Goal: Task Accomplishment & Management: Manage account settings

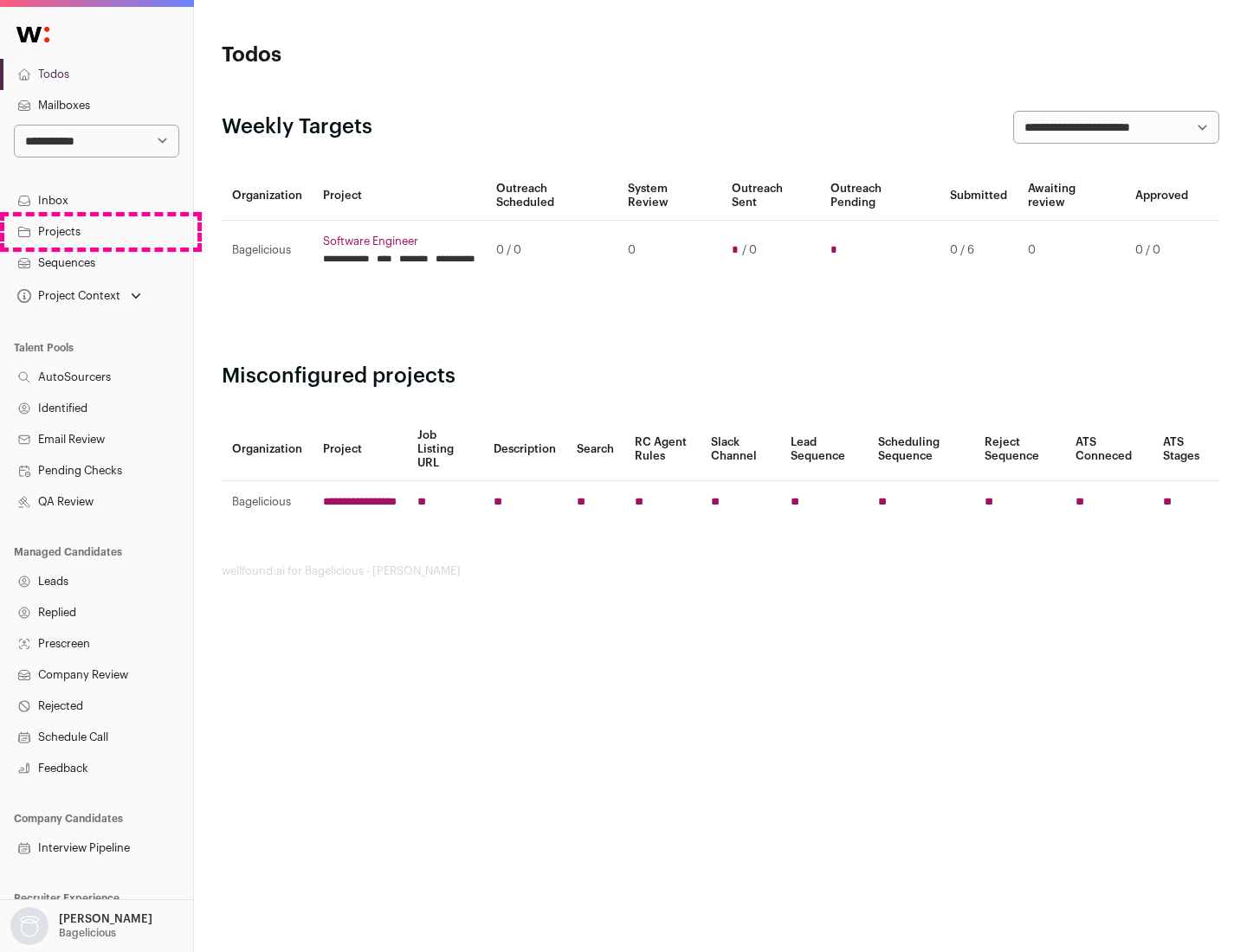
click at [96, 231] on link "Projects" at bounding box center [96, 231] width 193 height 31
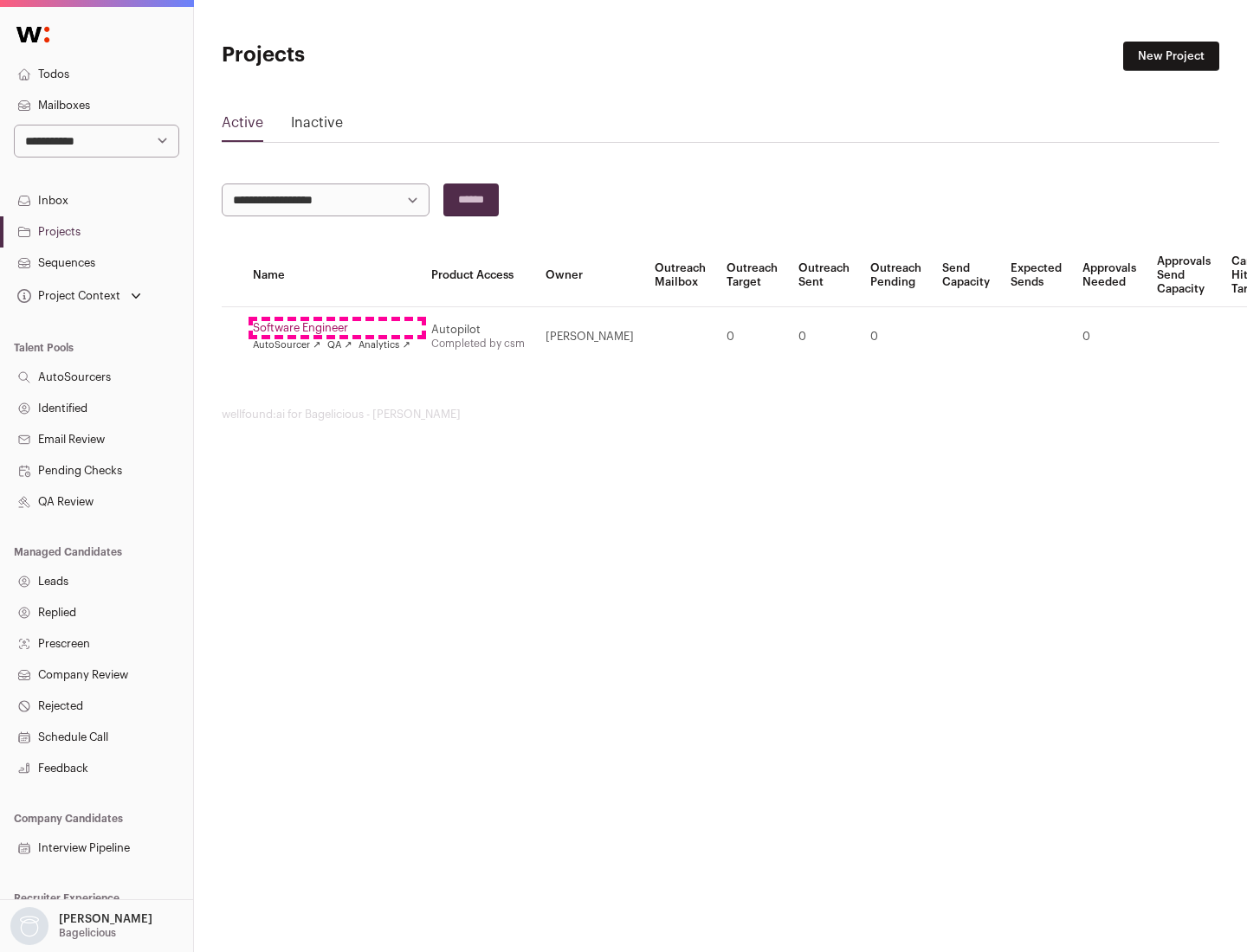
click at [337, 328] on link "Software Engineer" at bounding box center [331, 327] width 158 height 14
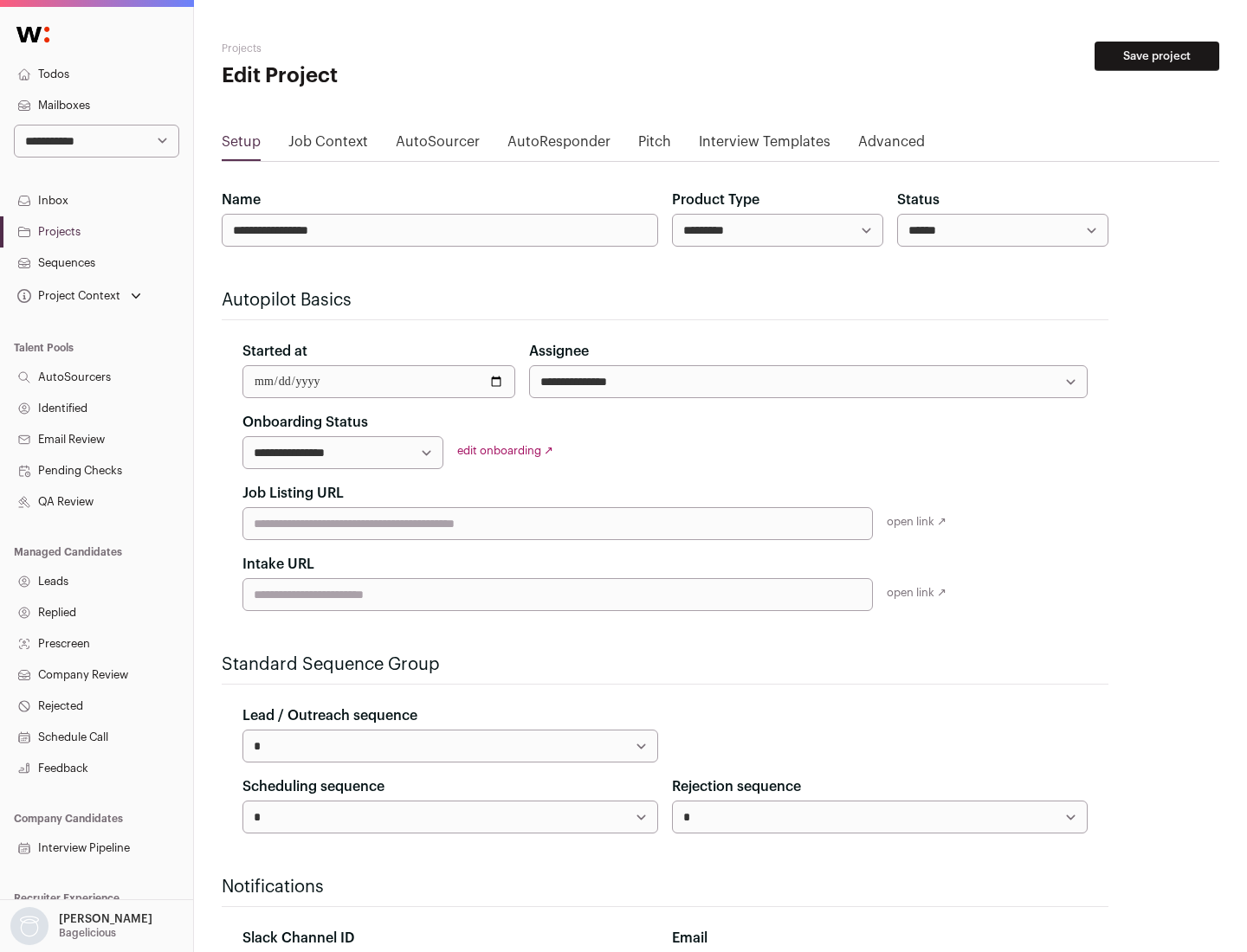
click at [1157, 56] on button "Save project" at bounding box center [1156, 55] width 124 height 29
